Goal: Contribute content

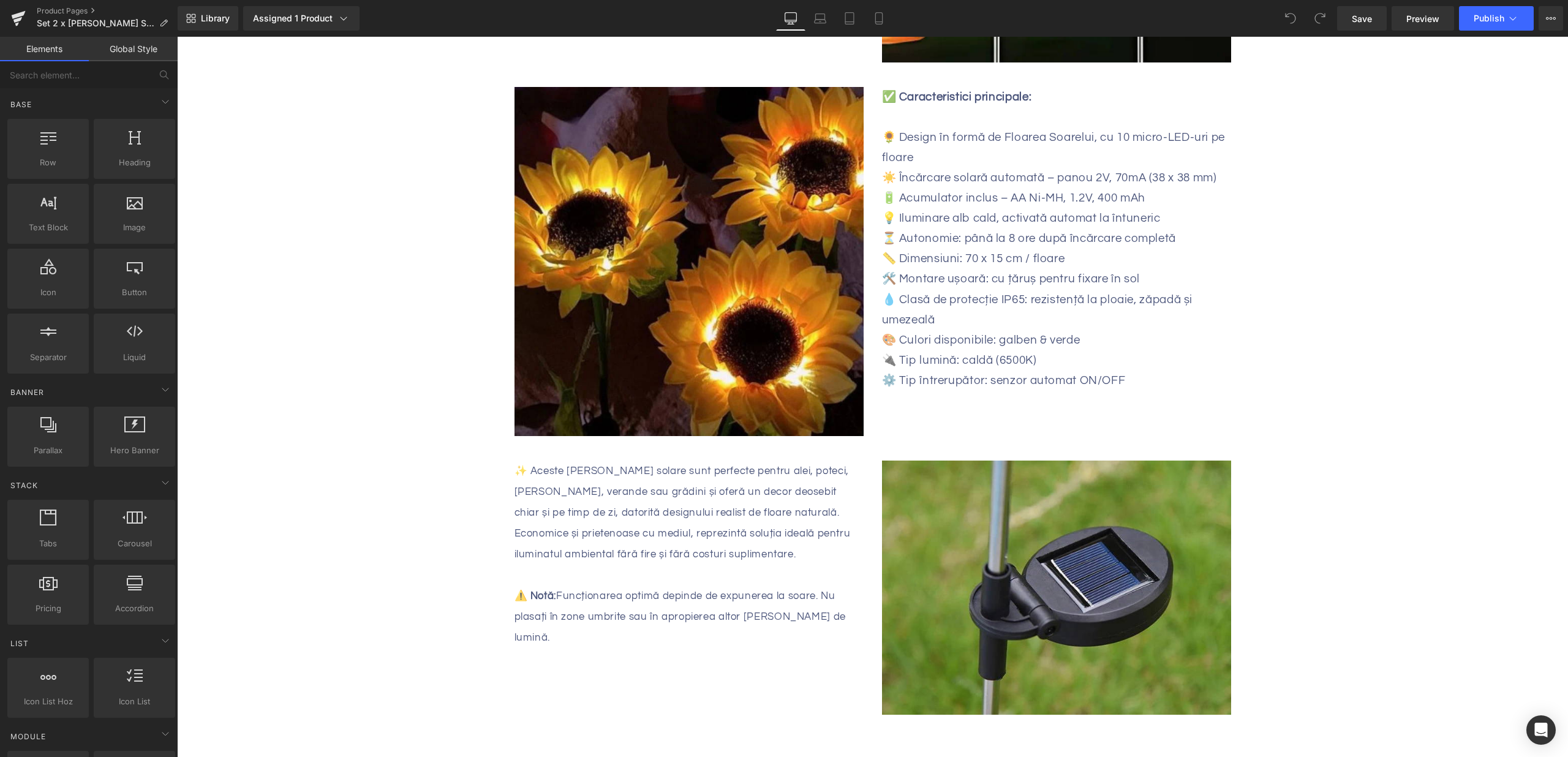
scroll to position [1306, 0]
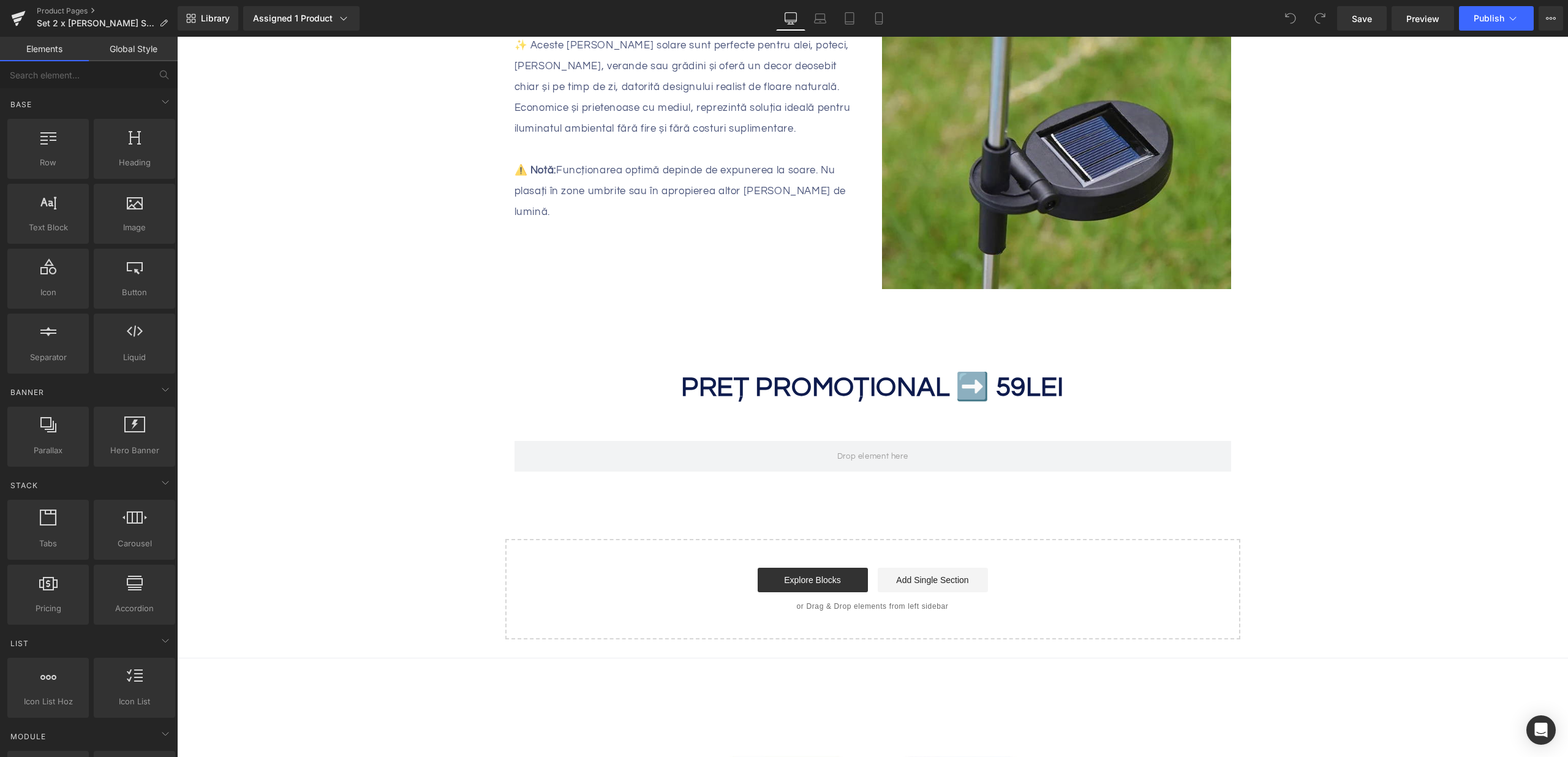
click at [1000, 389] on strong "PREȚ PROMOȚIONAL ➡️ 59" at bounding box center [853, 387] width 345 height 28
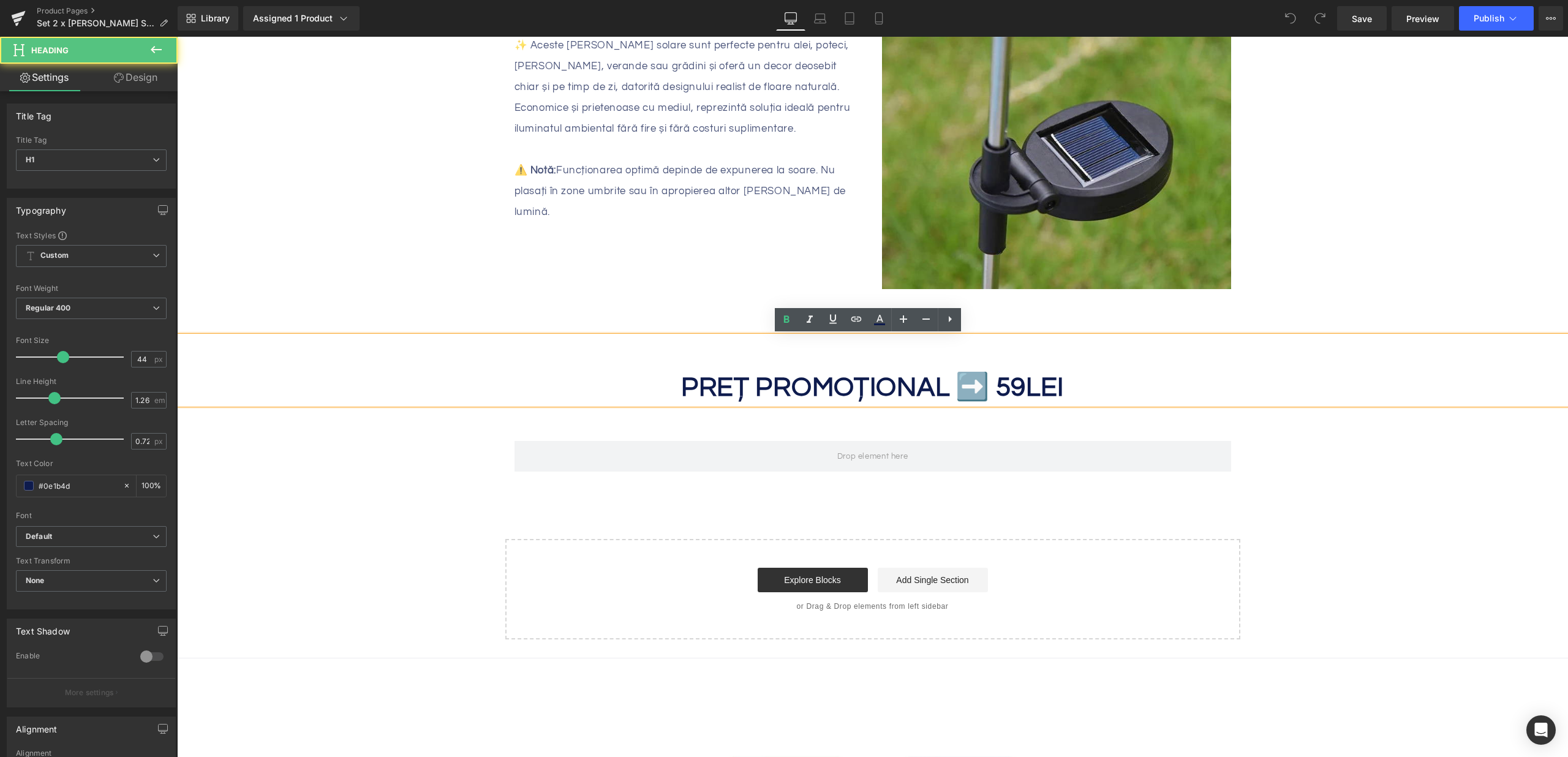
click at [1000, 386] on strong "PREȚ PROMOȚIONAL ➡️ 59" at bounding box center [853, 387] width 345 height 28
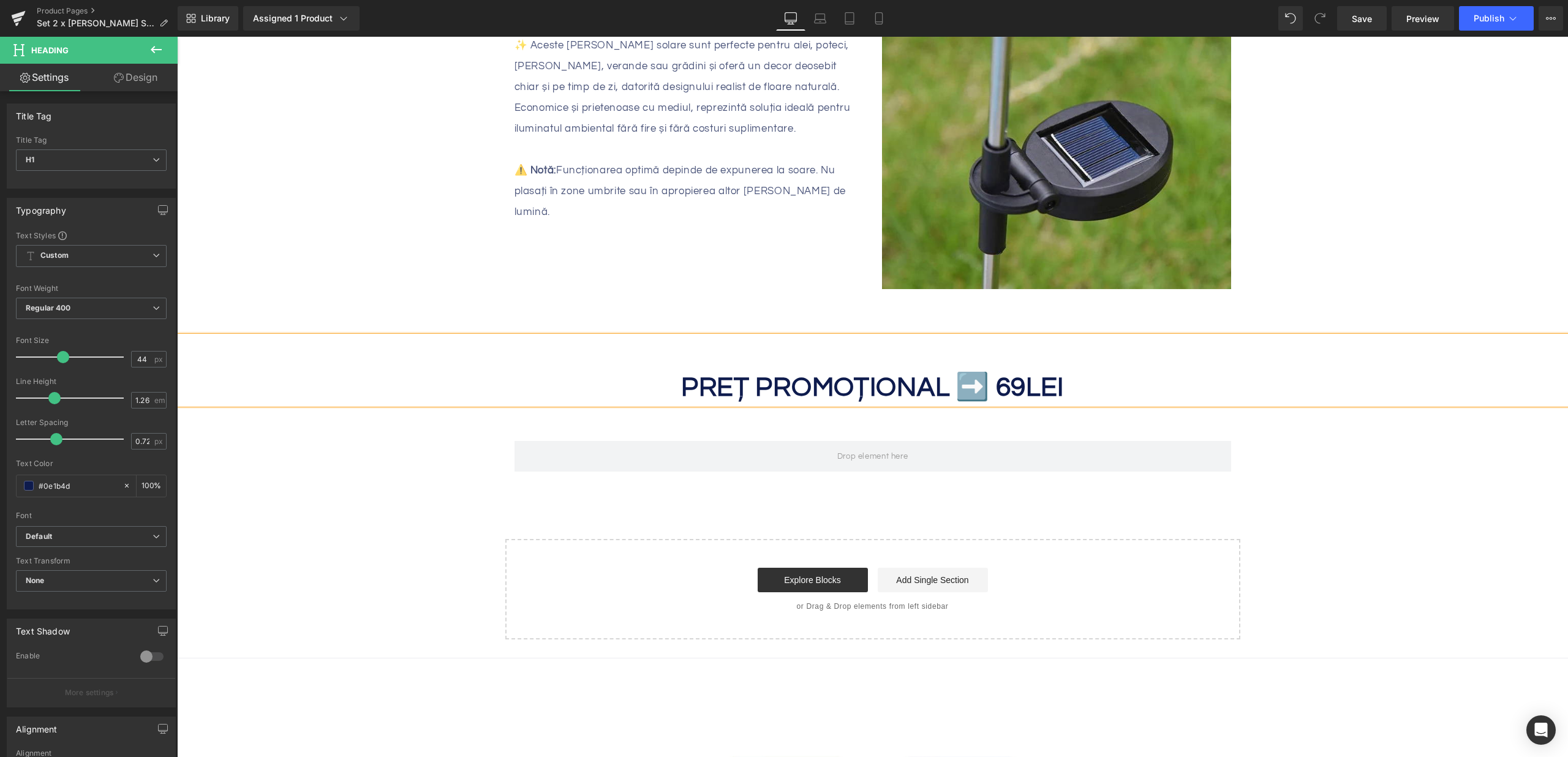
click at [1359, 34] on div "Library Assigned 1 Product Product Preview Set 2 x [PERSON_NAME] Solare LED tip…" at bounding box center [872, 18] width 1390 height 36
click at [1364, 26] on link "Save" at bounding box center [1361, 19] width 49 height 24
click at [1494, 27] on button "Publish" at bounding box center [1496, 19] width 74 height 24
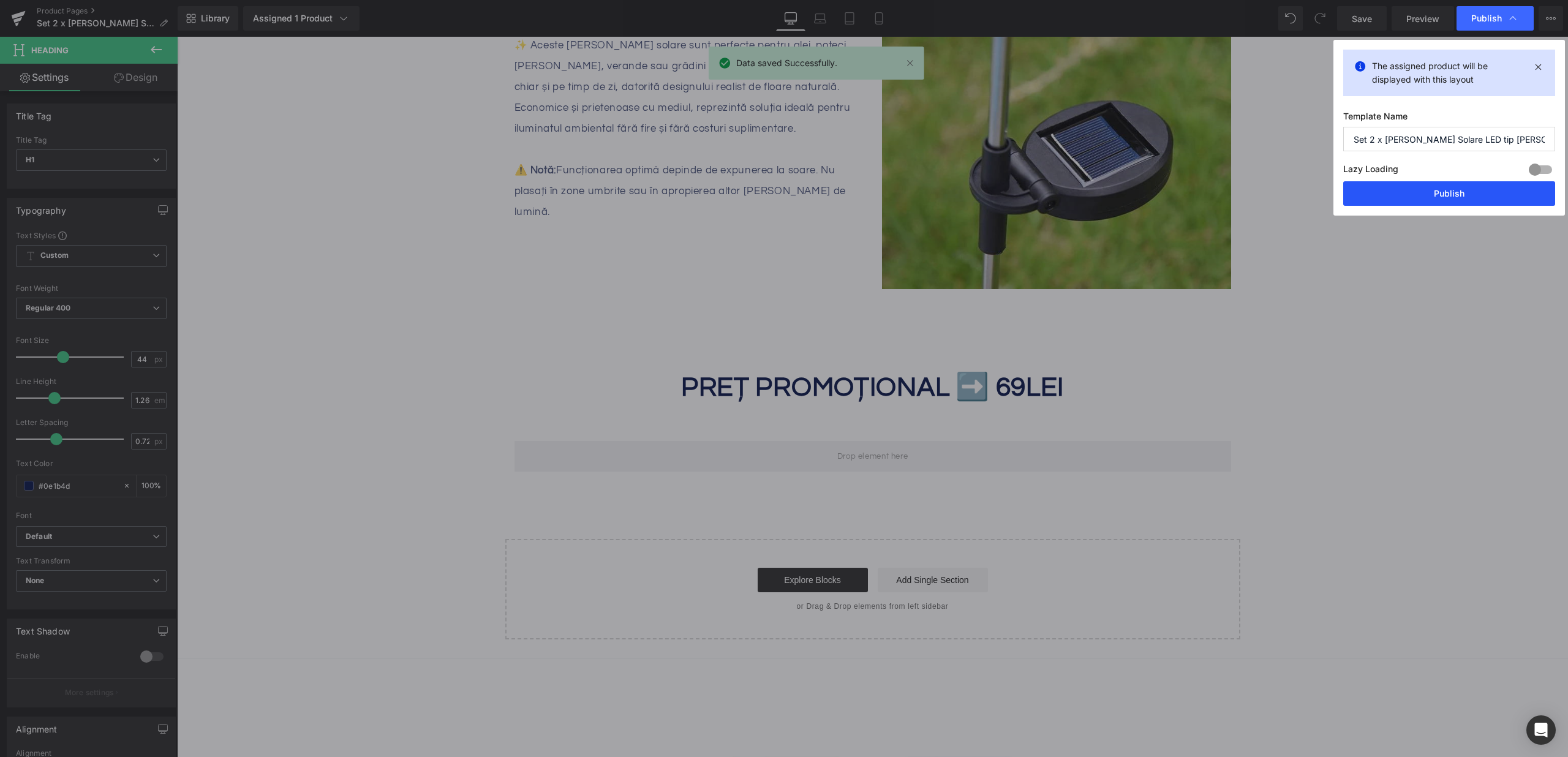
drag, startPoint x: 1426, startPoint y: 185, endPoint x: 1189, endPoint y: 125, distance: 244.5
click at [1426, 185] on button "Publish" at bounding box center [1449, 194] width 212 height 24
